Goal: Navigation & Orientation: Find specific page/section

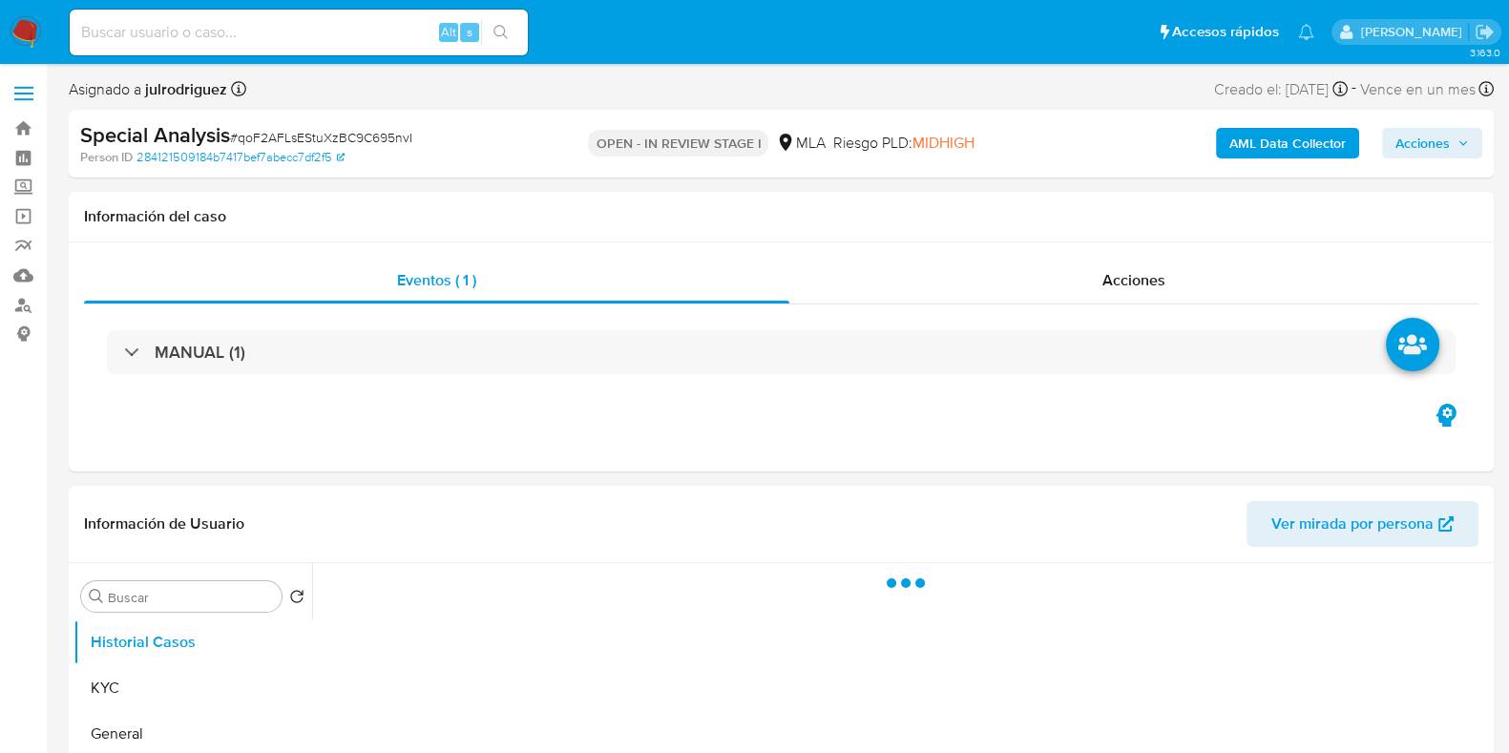
select select "10"
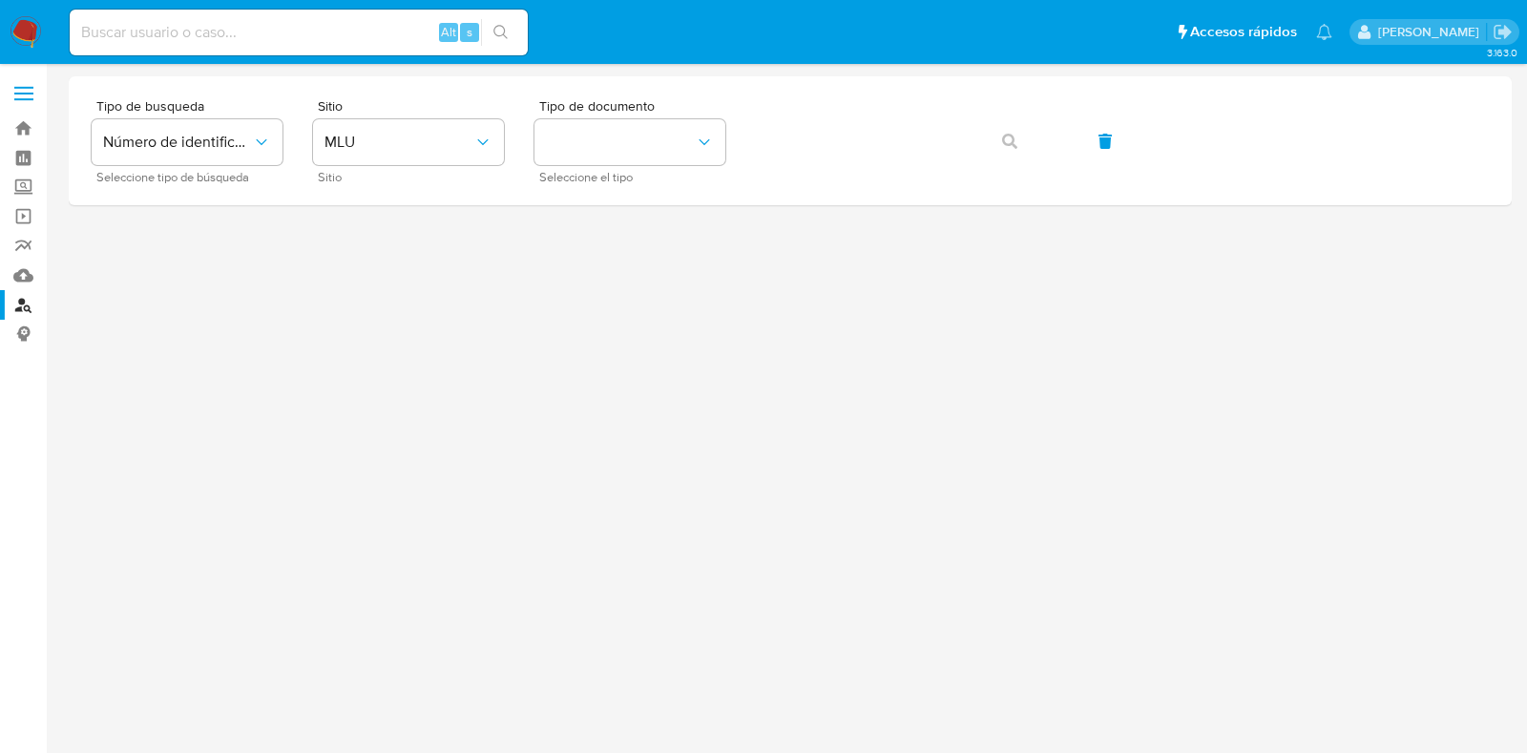
drag, startPoint x: 477, startPoint y: 7, endPoint x: 451, endPoint y: 5, distance: 25.8
click at [451, 5] on nav "Pausado Ver notificaciones Alt s Accesos rápidos Presiona las siguientes teclas…" at bounding box center [763, 32] width 1527 height 64
